Goal: Transaction & Acquisition: Book appointment/travel/reservation

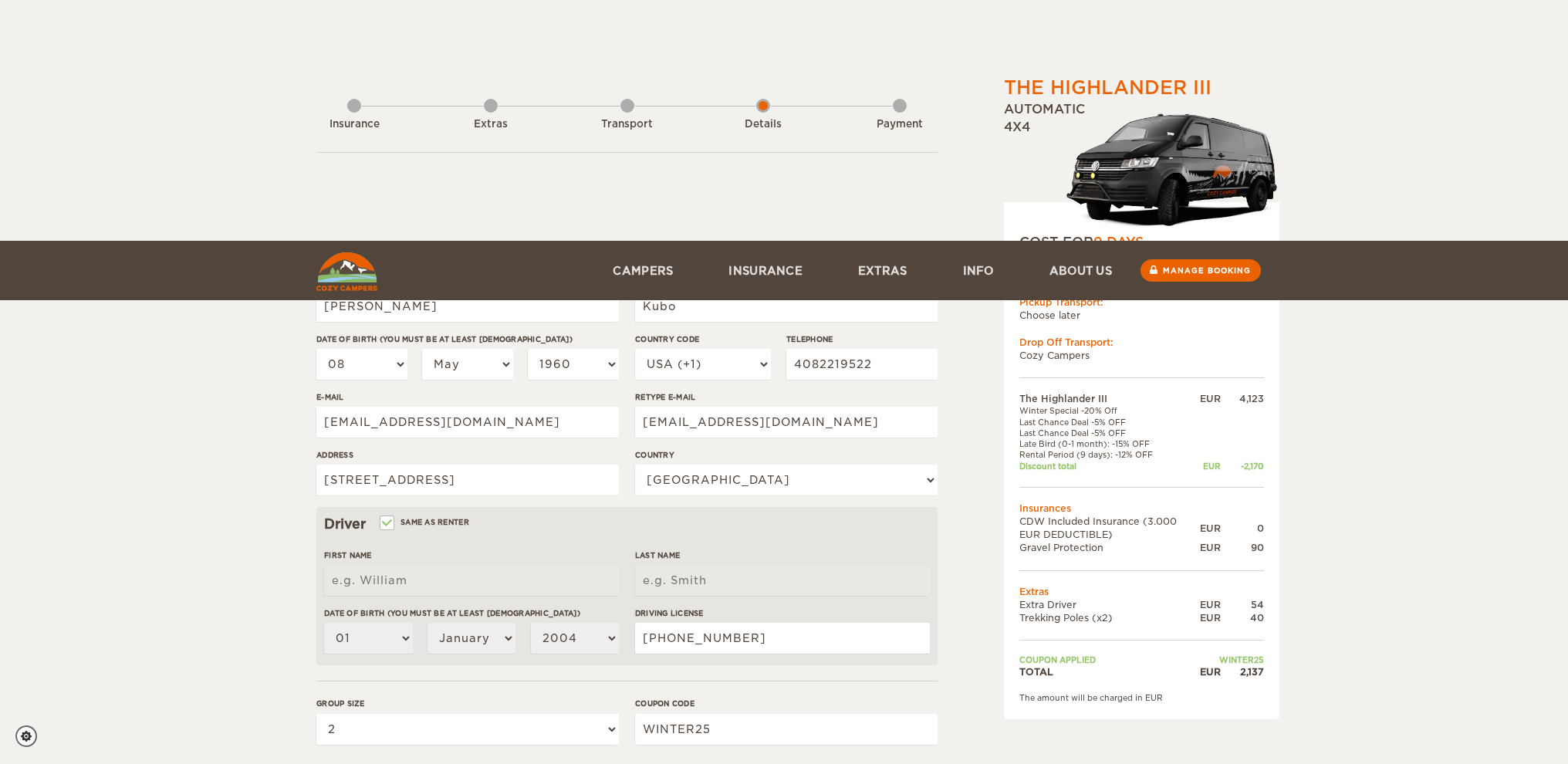
select select "08"
select select "05"
select select "1960"
select select "222"
select select "2"
